Goal: Navigation & Orientation: Find specific page/section

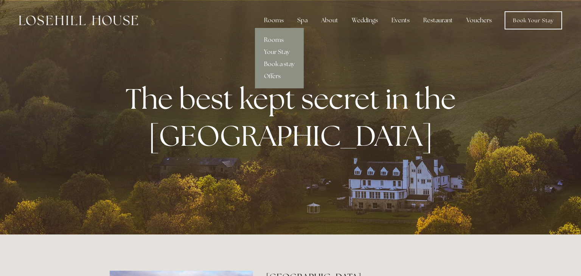
click at [275, 22] on div "Rooms" at bounding box center [274, 20] width 32 height 15
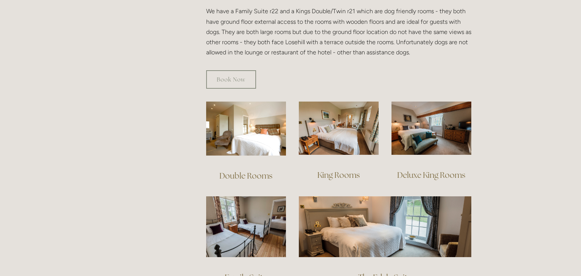
scroll to position [471, 0]
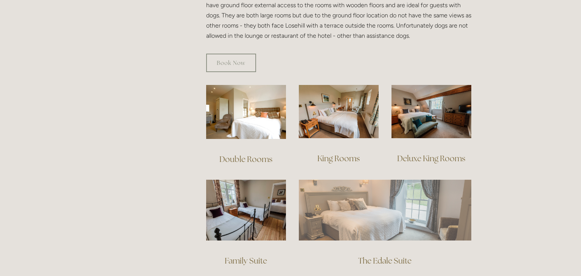
click at [400, 205] on img at bounding box center [385, 210] width 172 height 61
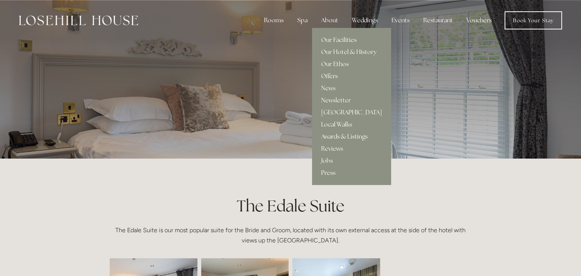
click at [332, 73] on link "Offers" at bounding box center [351, 76] width 79 height 12
